Goal: Task Accomplishment & Management: Complete application form

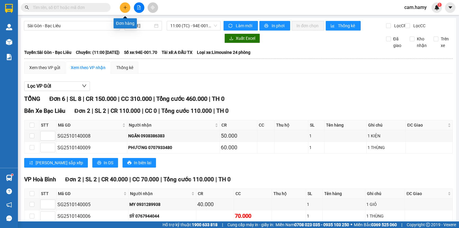
click at [126, 8] on icon "plus" at bounding box center [125, 7] width 4 height 4
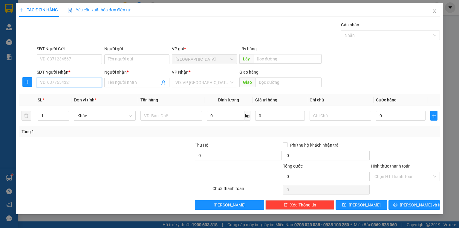
click at [49, 81] on input "SĐT Người Nhận *" at bounding box center [69, 83] width 65 height 10
type input "0933340092"
click at [64, 95] on div "0933340092 - PHƯỢNG" at bounding box center [69, 94] width 58 height 7
type input "PHƯỢNG"
type input "40.000"
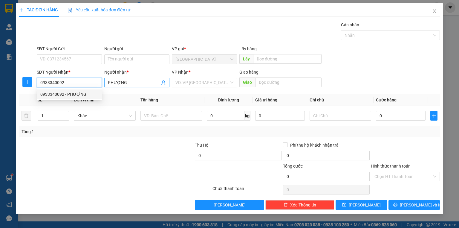
type input "40.000"
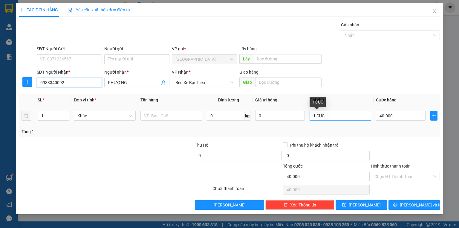
type input "0933340092"
click at [331, 116] on input "1 CỤC" at bounding box center [341, 116] width 62 height 10
type input "1 BỌC ĐEN"
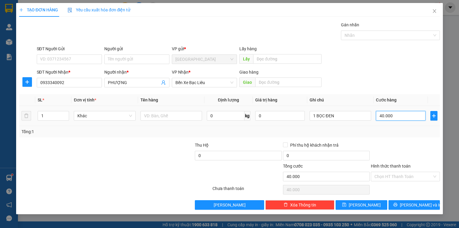
click at [397, 118] on input "40.000" at bounding box center [401, 116] width 50 height 10
type input "3"
type input "30"
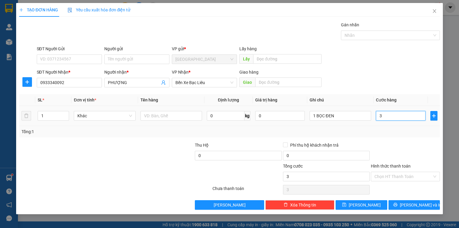
type input "30"
type input "30.000"
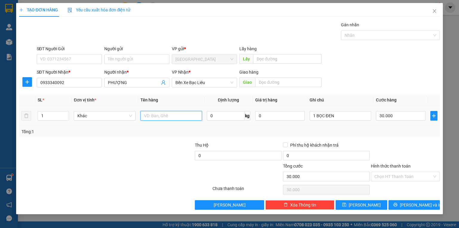
click at [155, 116] on input "text" at bounding box center [172, 116] width 62 height 10
type input "TT"
click at [381, 172] on input "Hình thức thanh toán" at bounding box center [404, 176] width 58 height 9
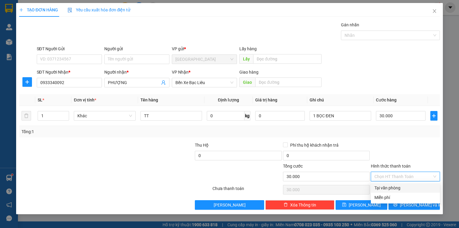
click at [386, 187] on div "Tại văn phòng" at bounding box center [406, 188] width 62 height 7
type input "0"
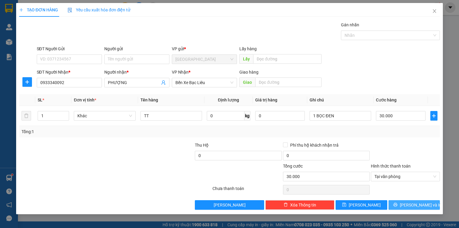
click at [397, 207] on button "[PERSON_NAME] và In" at bounding box center [415, 205] width 52 height 10
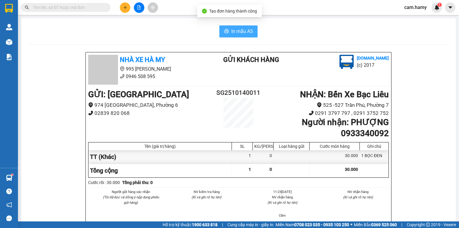
click at [236, 32] on span "In mẫu A5" at bounding box center [242, 31] width 22 height 7
click at [125, 8] on icon "plus" at bounding box center [125, 7] width 4 height 4
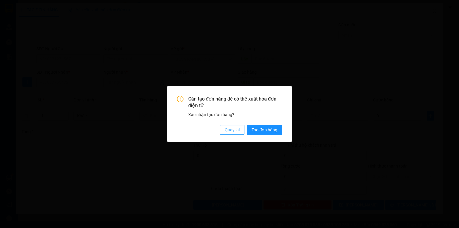
click at [234, 128] on span "Quay lại" at bounding box center [232, 130] width 15 height 7
click at [236, 129] on span "Quay lại" at bounding box center [232, 130] width 15 height 7
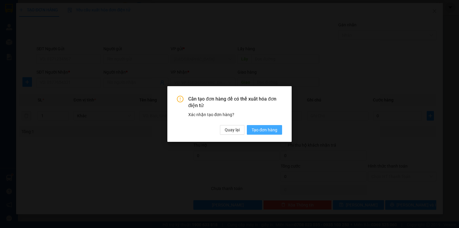
click at [270, 127] on span "Tạo đơn hàng" at bounding box center [265, 130] width 26 height 7
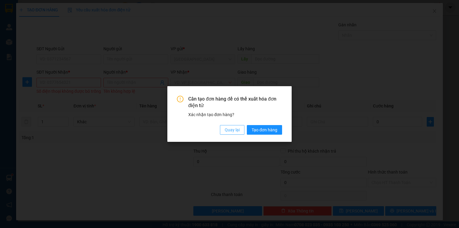
click at [239, 128] on span "Quay lại" at bounding box center [232, 130] width 15 height 7
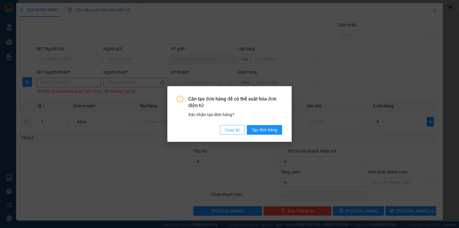
click at [237, 129] on span "Quay lại" at bounding box center [232, 130] width 15 height 7
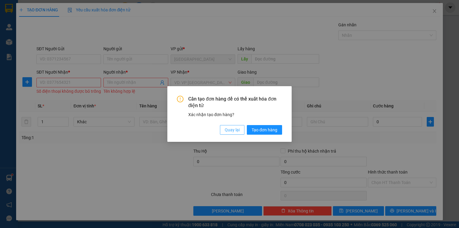
click at [231, 127] on span "Quay lại" at bounding box center [232, 130] width 15 height 7
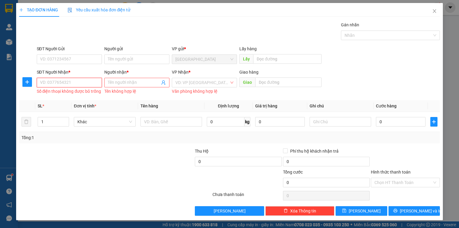
click at [83, 83] on input "SĐT Người Nhận *" at bounding box center [69, 83] width 65 height 10
click at [82, 81] on input "SĐT Người Nhận *" at bounding box center [69, 83] width 65 height 10
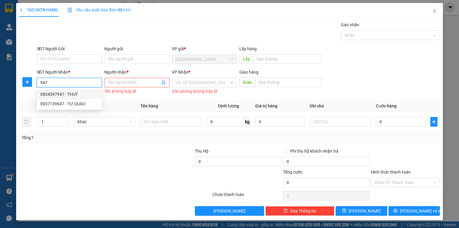
click at [79, 94] on div "0834597947 - THUÝ" at bounding box center [69, 94] width 58 height 7
type input "0834597947"
type input "THUÝ"
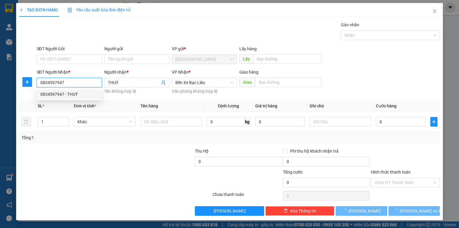
type input "60.000"
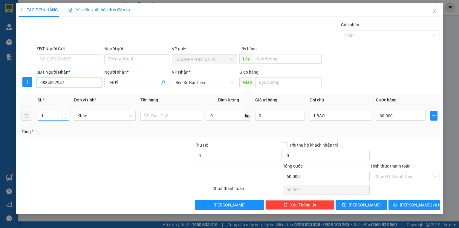
type input "0834597947"
click at [49, 118] on input "1" at bounding box center [53, 115] width 31 height 9
type input "6"
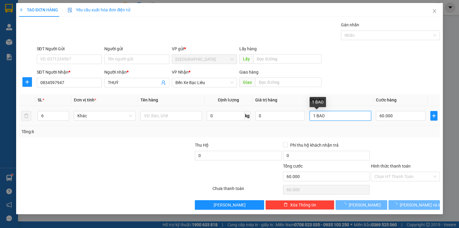
click at [317, 117] on input "1 BAO" at bounding box center [341, 116] width 62 height 10
type input "0"
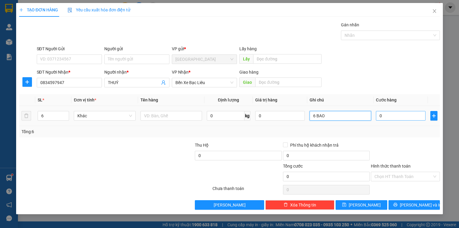
type input "6 BAO"
click at [396, 115] on input "0" at bounding box center [401, 116] width 50 height 10
type input "4"
type input "40"
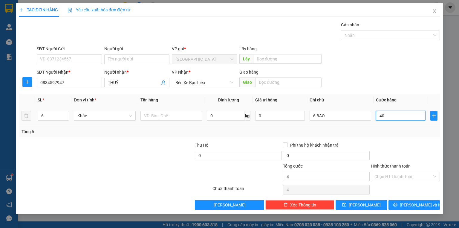
type input "40"
type input "400"
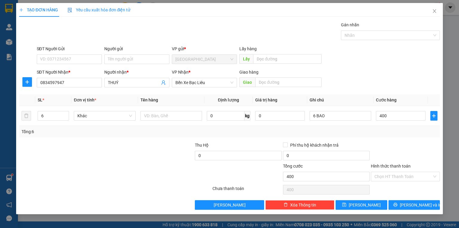
type input "400.000"
click at [379, 138] on div "Transit Pickup Surcharge Ids Transit Deliver Surcharge Ids Transit Deliver Surc…" at bounding box center [229, 116] width 421 height 188
click at [392, 164] on label "Hình thức thanh toán" at bounding box center [391, 166] width 40 height 5
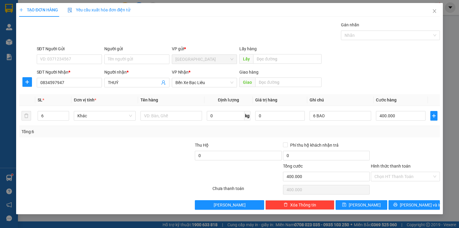
click at [392, 172] on input "Hình thức thanh toán" at bounding box center [404, 176] width 58 height 9
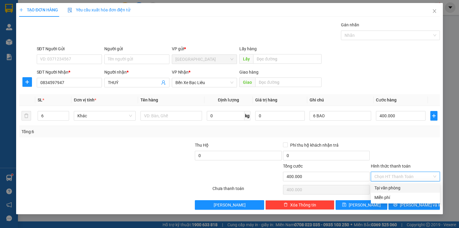
click at [395, 189] on div "Tại văn phòng" at bounding box center [406, 188] width 62 height 7
type input "0"
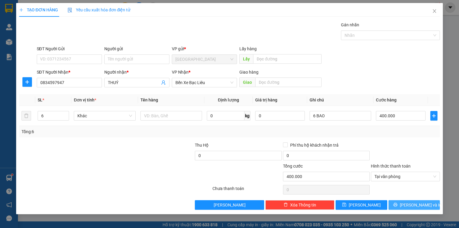
click at [401, 206] on button "[PERSON_NAME] và In" at bounding box center [415, 205] width 52 height 10
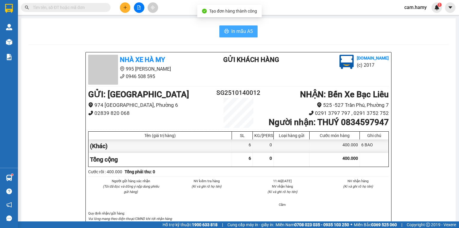
click at [235, 32] on span "In mẫu A5" at bounding box center [242, 31] width 22 height 7
click at [124, 8] on icon "plus" at bounding box center [125, 7] width 4 height 4
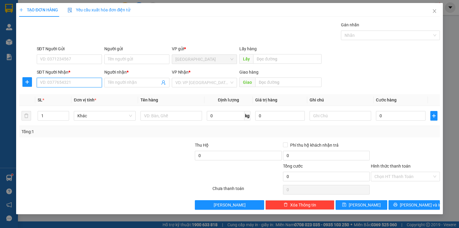
click at [96, 81] on input "SĐT Người Nhận *" at bounding box center [69, 83] width 65 height 10
click at [73, 93] on div "0868168134 - TÍNH" at bounding box center [69, 94] width 58 height 7
type input "0868168134"
type input "TÍNH"
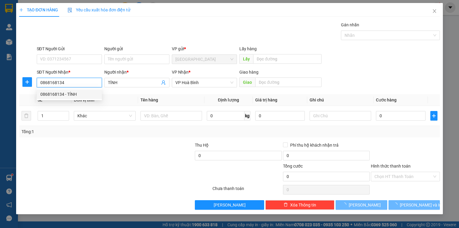
type input "50.000"
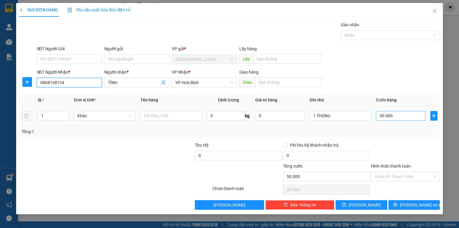
type input "0868168134"
click at [392, 117] on input "50.000" at bounding box center [401, 116] width 50 height 10
type input "0"
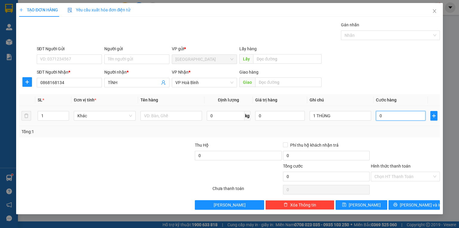
type input "4"
type input "040"
type input "40"
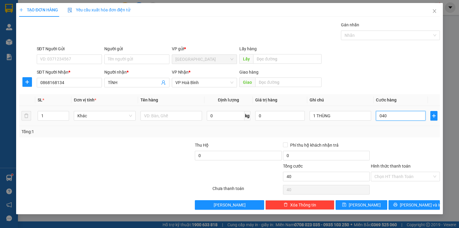
type input "040"
type input "40.000"
click at [388, 135] on div "Tổng: 1" at bounding box center [229, 131] width 421 height 11
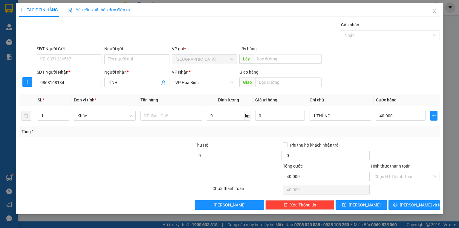
click at [396, 164] on label "Hình thức thanh toán" at bounding box center [391, 166] width 40 height 5
click at [396, 172] on input "Hình thức thanh toán" at bounding box center [404, 176] width 58 height 9
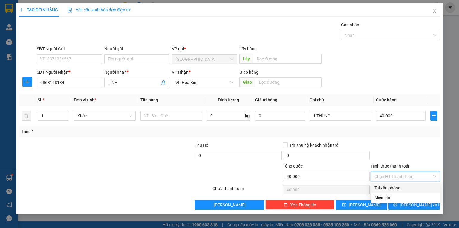
click at [401, 190] on div "Tại văn phòng" at bounding box center [406, 188] width 62 height 7
type input "0"
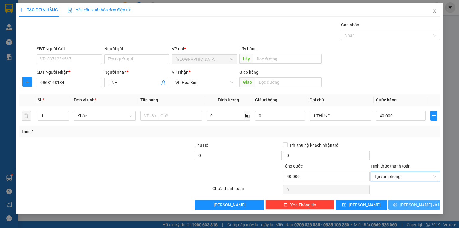
click at [404, 202] on button "[PERSON_NAME] và In" at bounding box center [415, 205] width 52 height 10
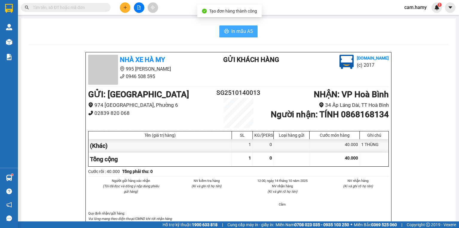
click at [224, 31] on icon "printer" at bounding box center [226, 31] width 5 height 5
click at [127, 7] on icon "plus" at bounding box center [125, 7] width 4 height 4
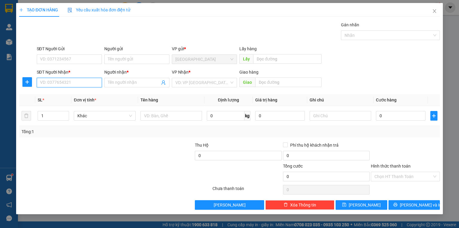
click at [67, 81] on input "SĐT Người Nhận *" at bounding box center [69, 83] width 65 height 10
type input "0946402272"
click at [76, 93] on div "0946402272 - THUÝ B" at bounding box center [69, 94] width 58 height 7
type input "THUÝ B"
type input "70.000"
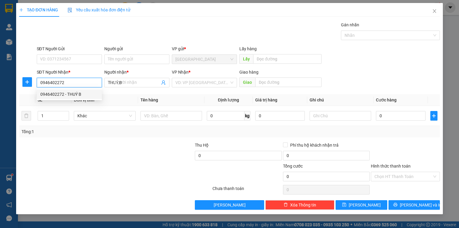
type input "70.000"
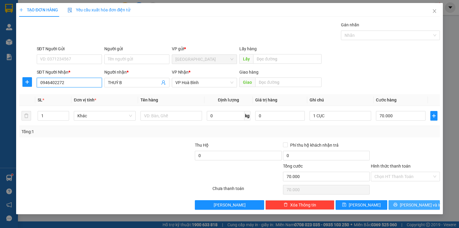
type input "0946402272"
click at [410, 204] on span "[PERSON_NAME] và In" at bounding box center [421, 205] width 42 height 7
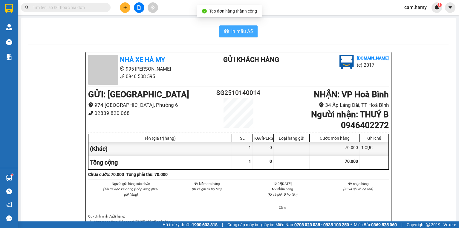
click at [236, 30] on span "In mẫu A5" at bounding box center [242, 31] width 22 height 7
